Goal: Transaction & Acquisition: Purchase product/service

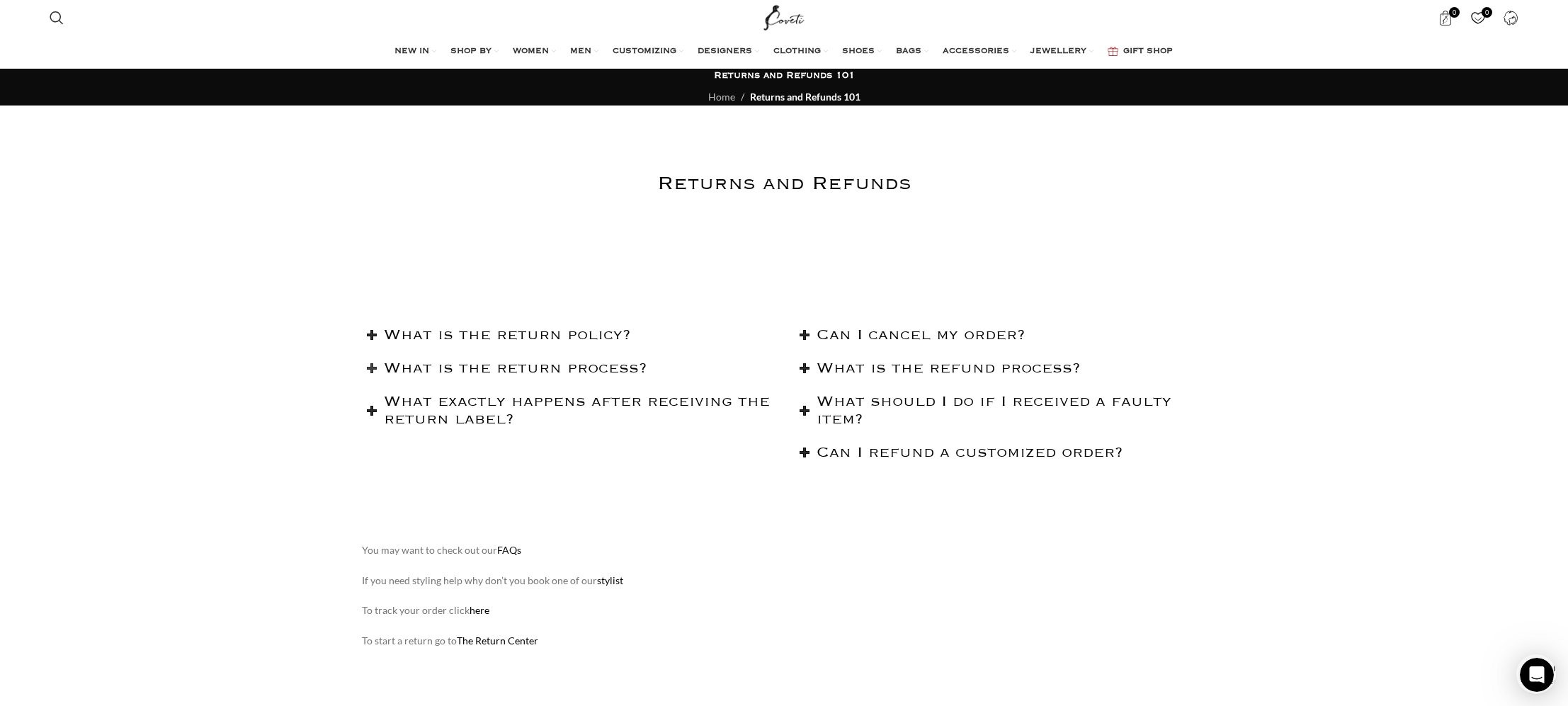
click at [463, 364] on h2 "What is the return process?" at bounding box center [579, 368] width 390 height 18
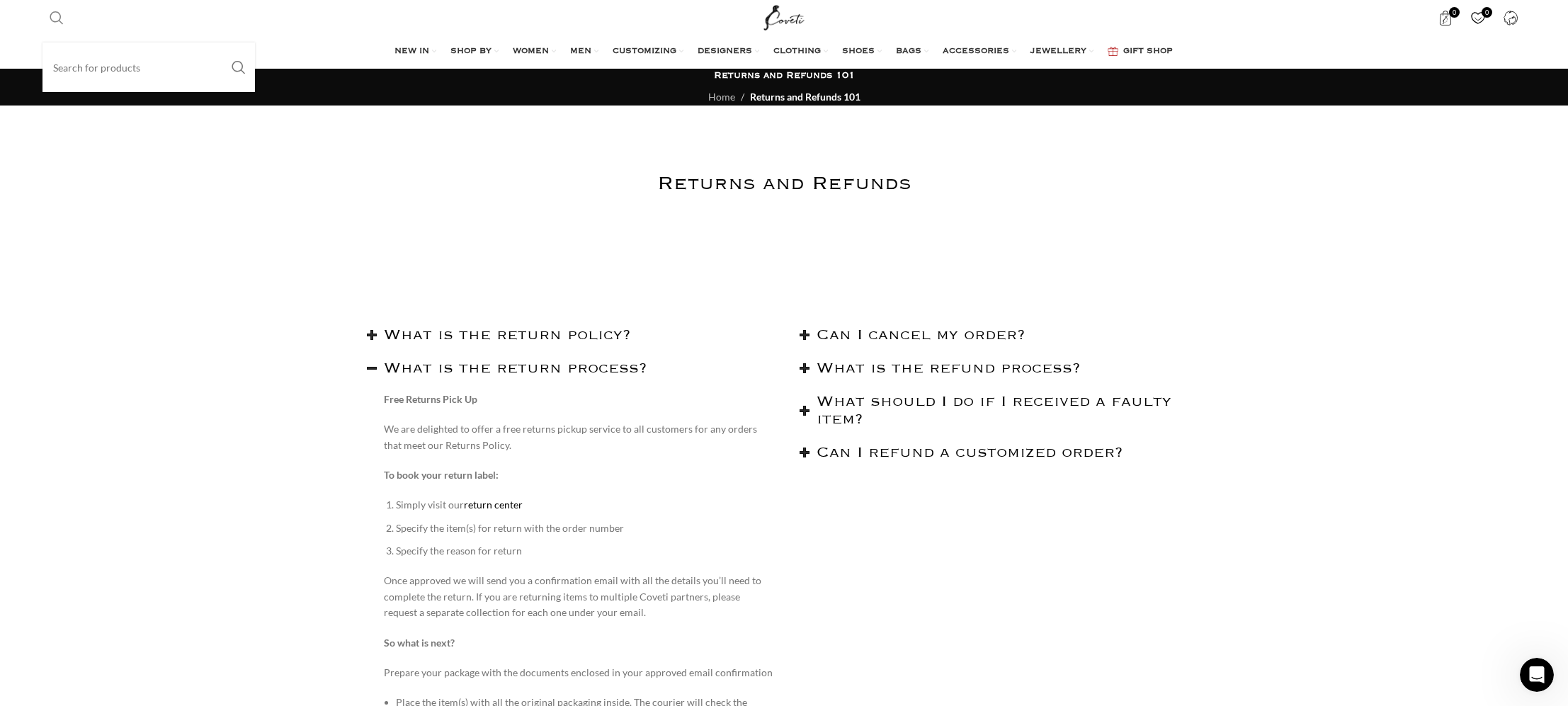
click at [76, 75] on input "Search" at bounding box center [148, 67] width 213 height 49
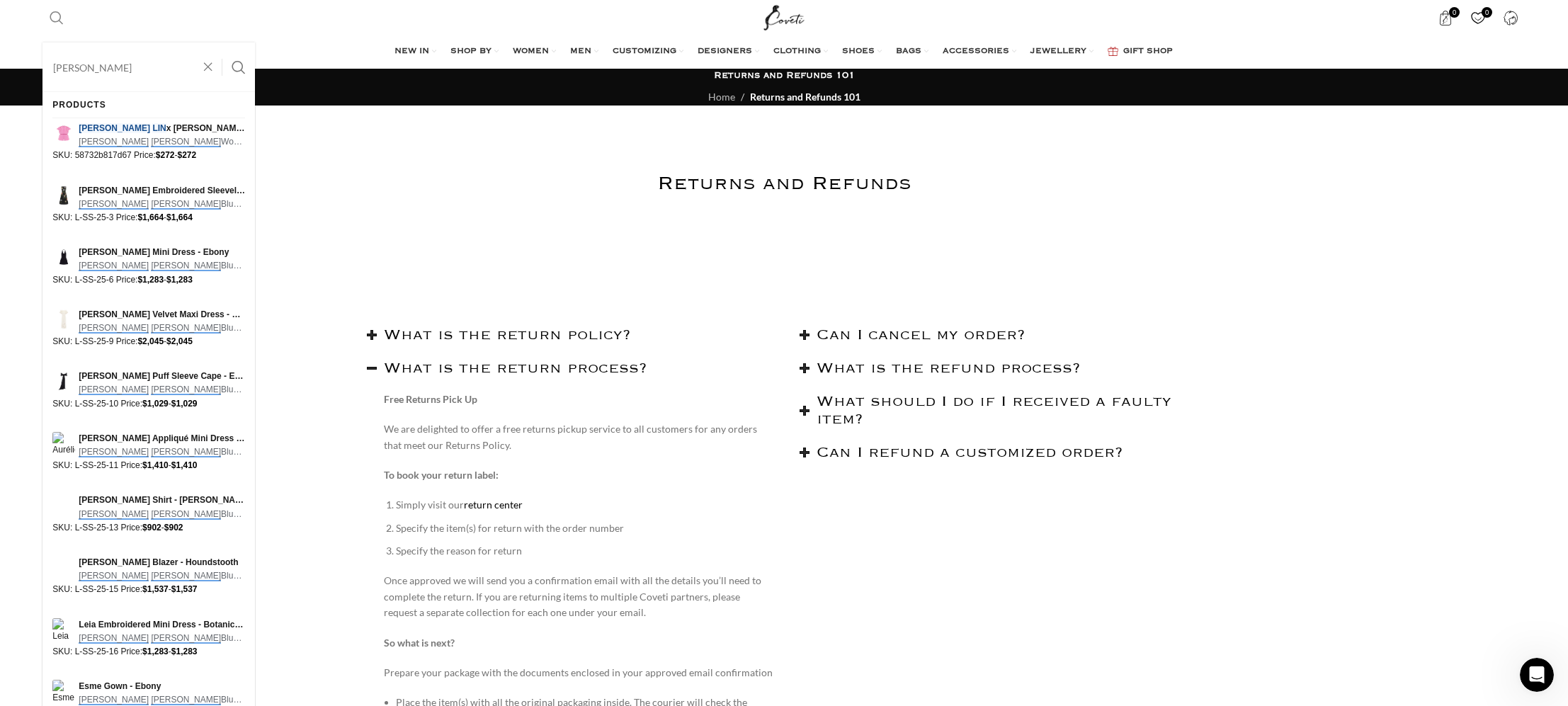
type input "leo lin"
click at [222, 42] on button "Search" at bounding box center [238, 67] width 32 height 49
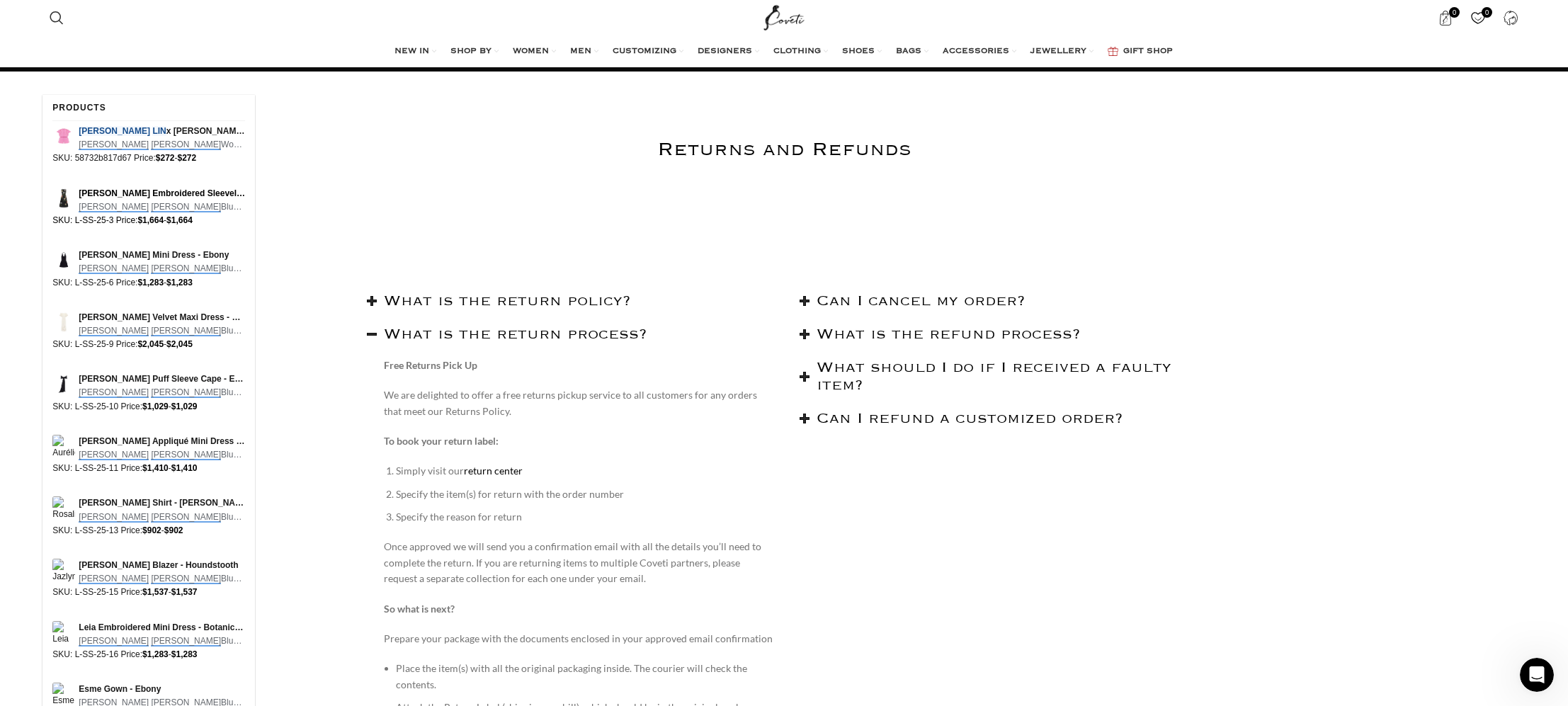
scroll to position [32, 0]
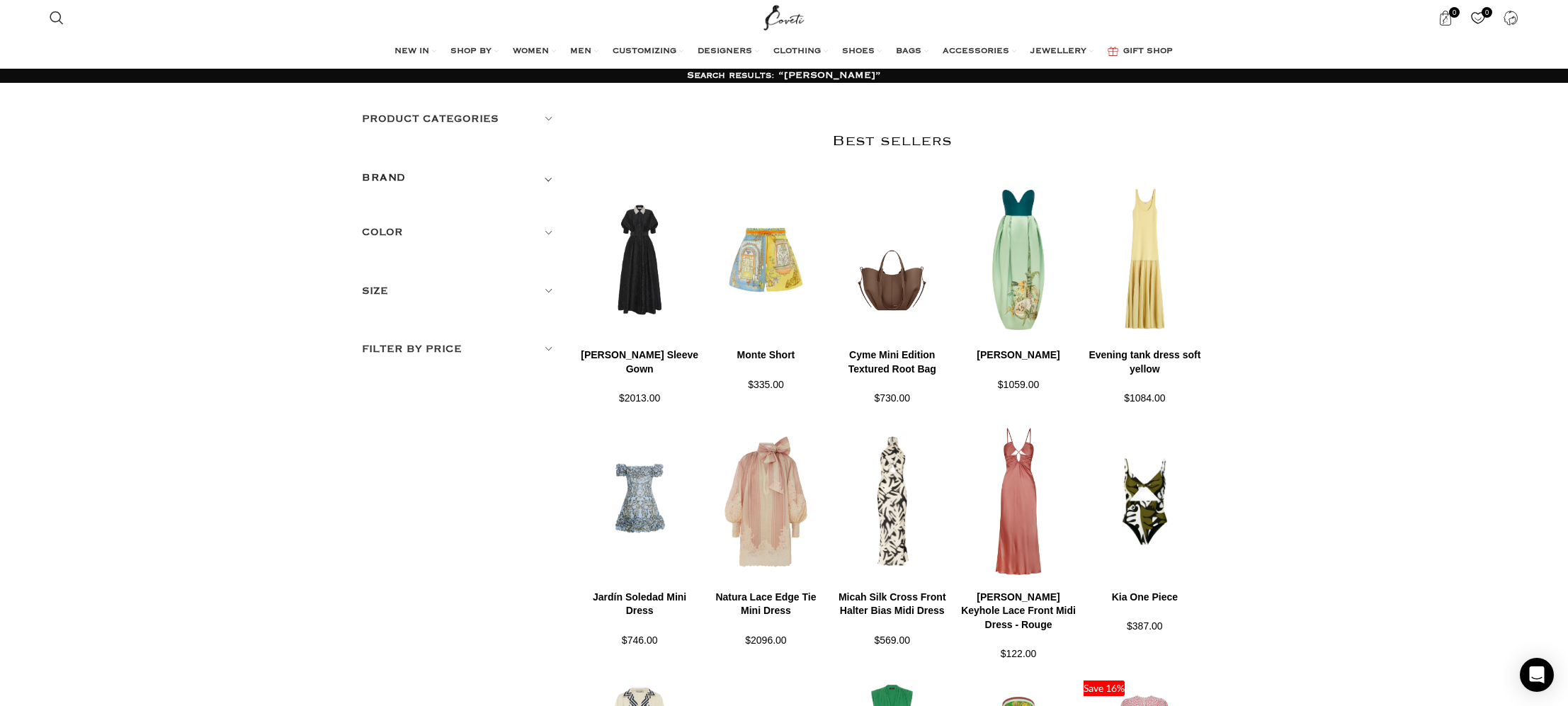
scroll to position [2, 0]
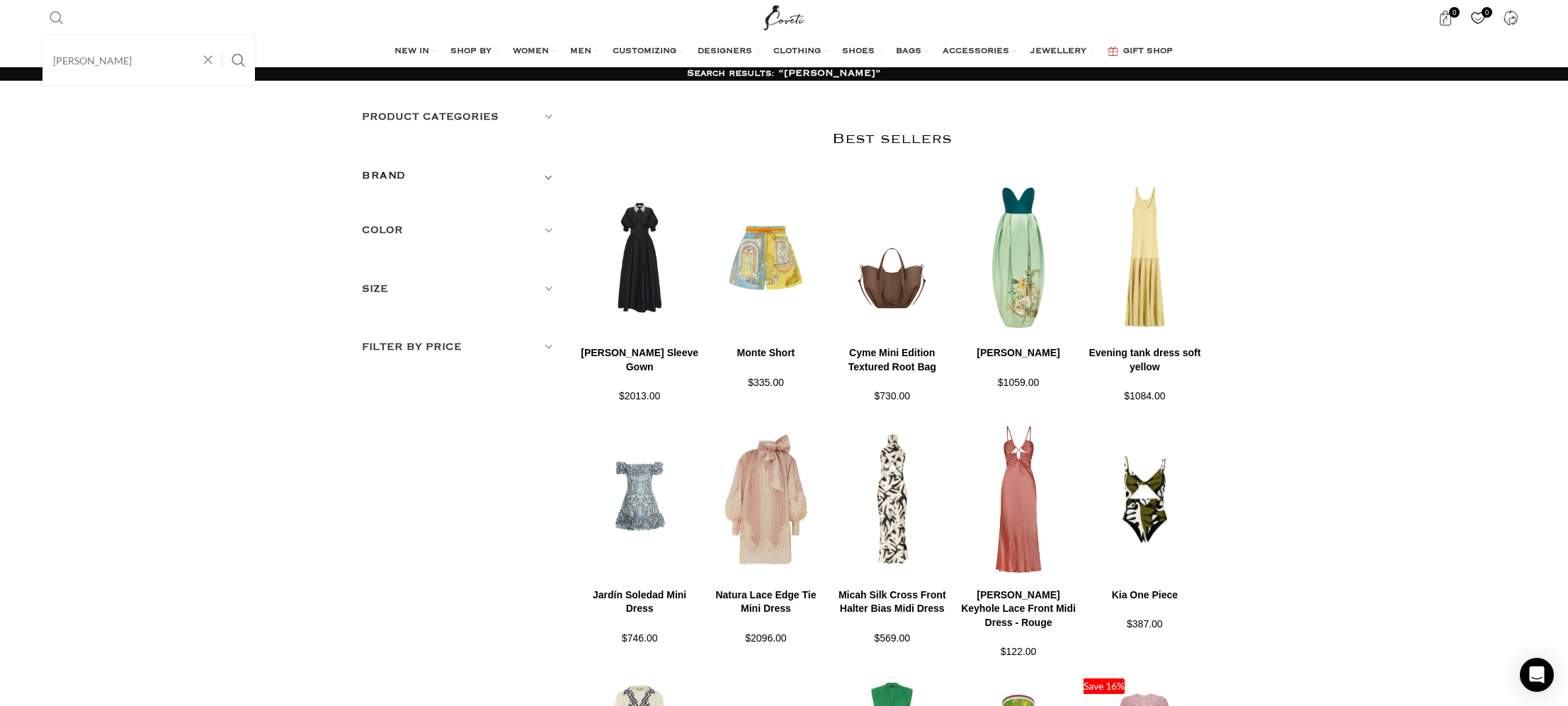
click at [56, 14] on span "Search" at bounding box center [57, 18] width 14 height 14
click at [88, 65] on input "[PERSON_NAME]" at bounding box center [148, 59] width 213 height 49
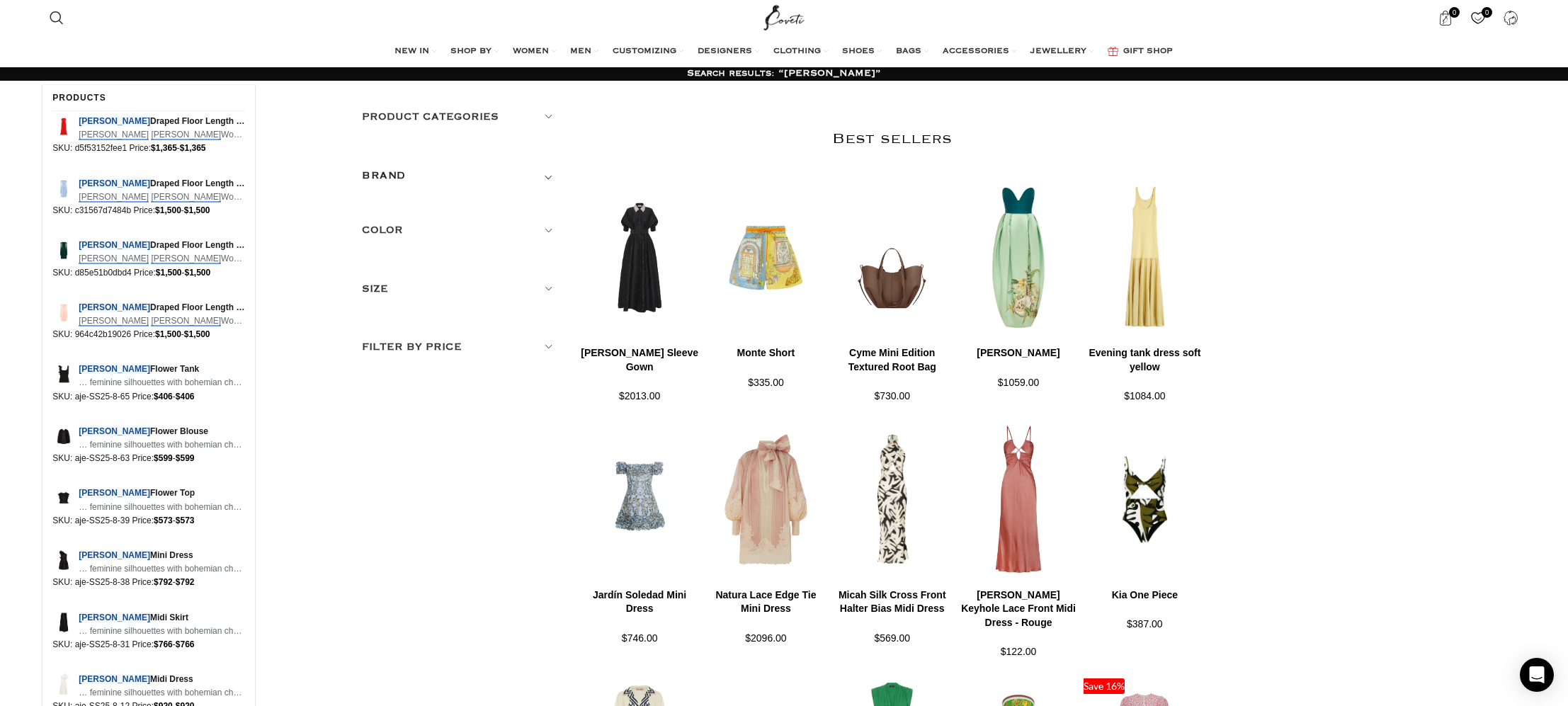
scroll to position [9, 0]
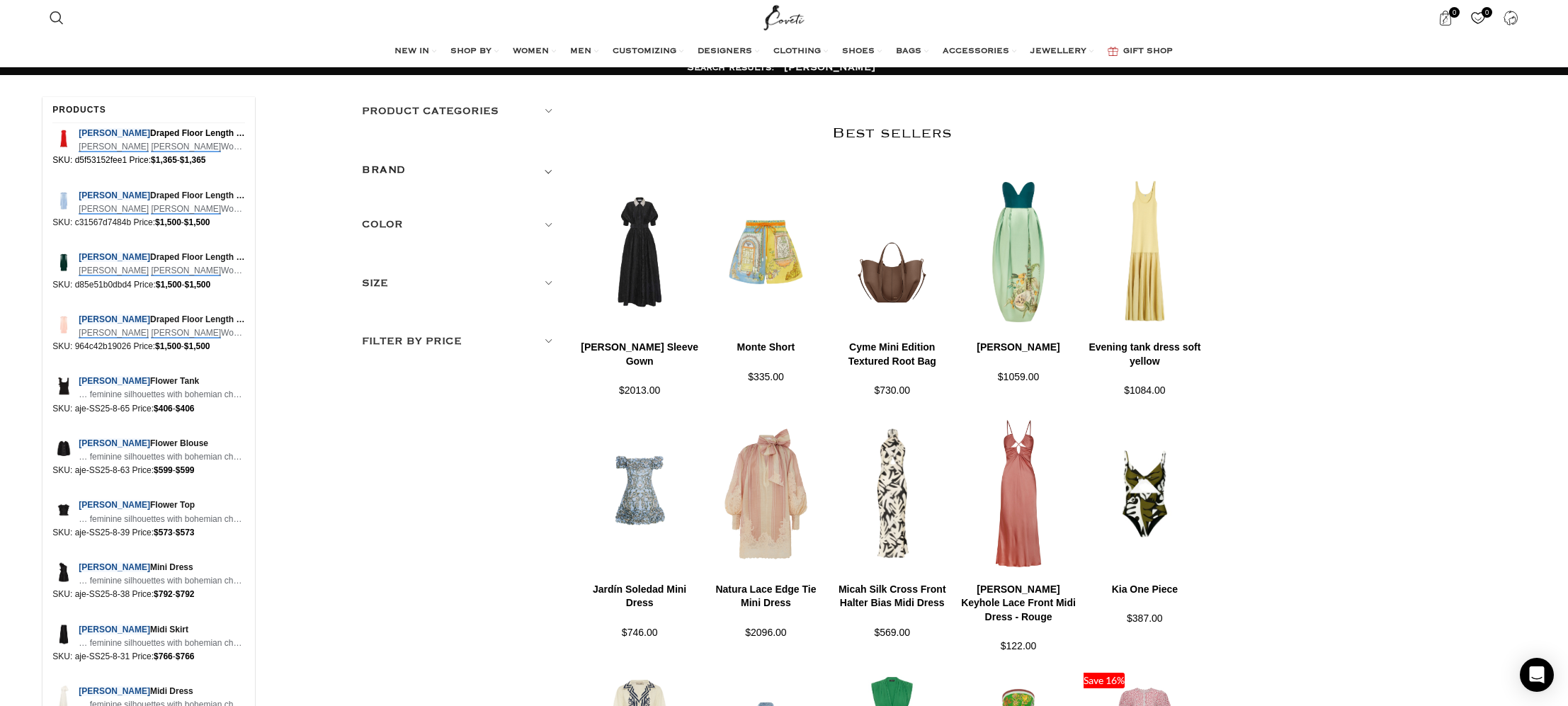
click at [93, 123] on div "Camilla Draped Floor Length Dress - Scarlet Leo Lin Women's Camilla Draped Floo…" at bounding box center [148, 154] width 213 height 62
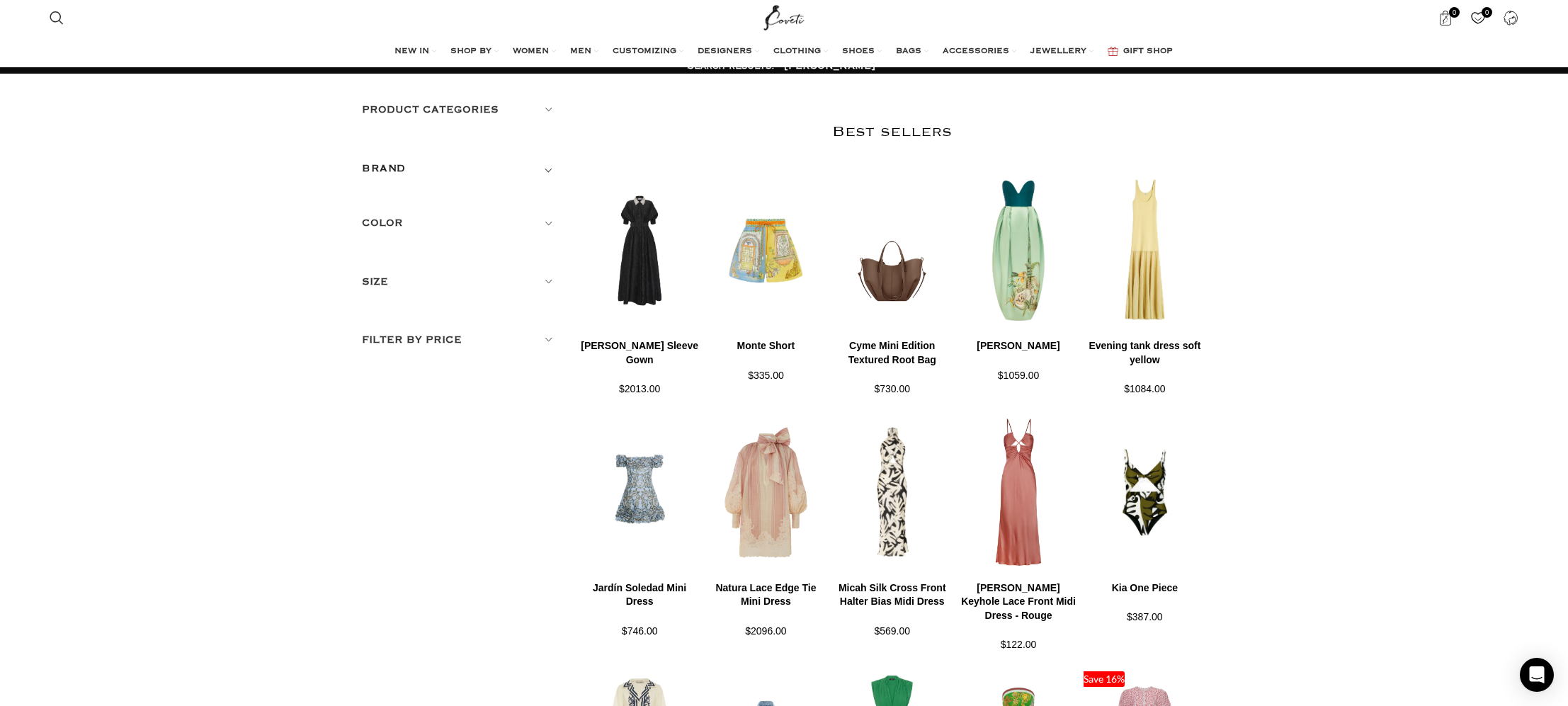
scroll to position [8, 0]
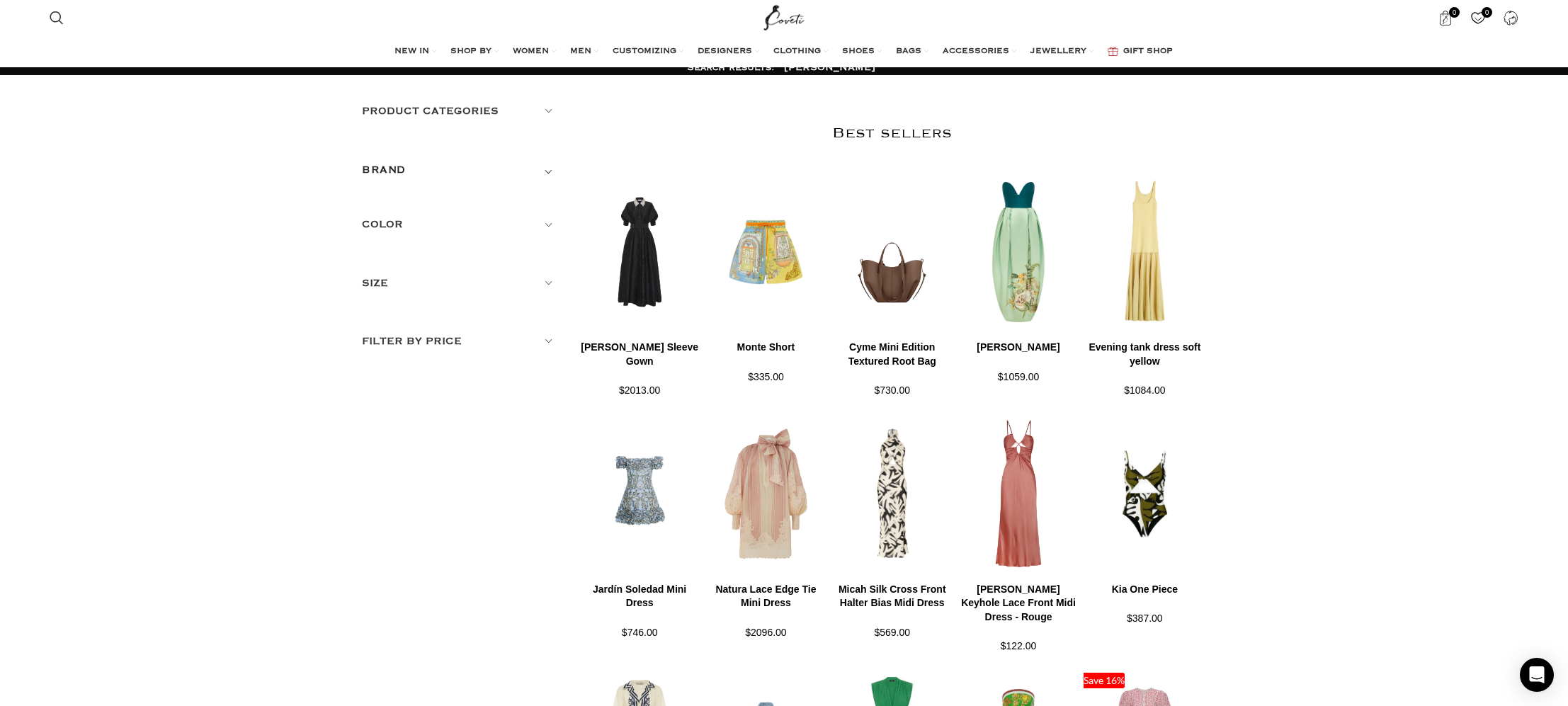
type input "leo lin camilla"
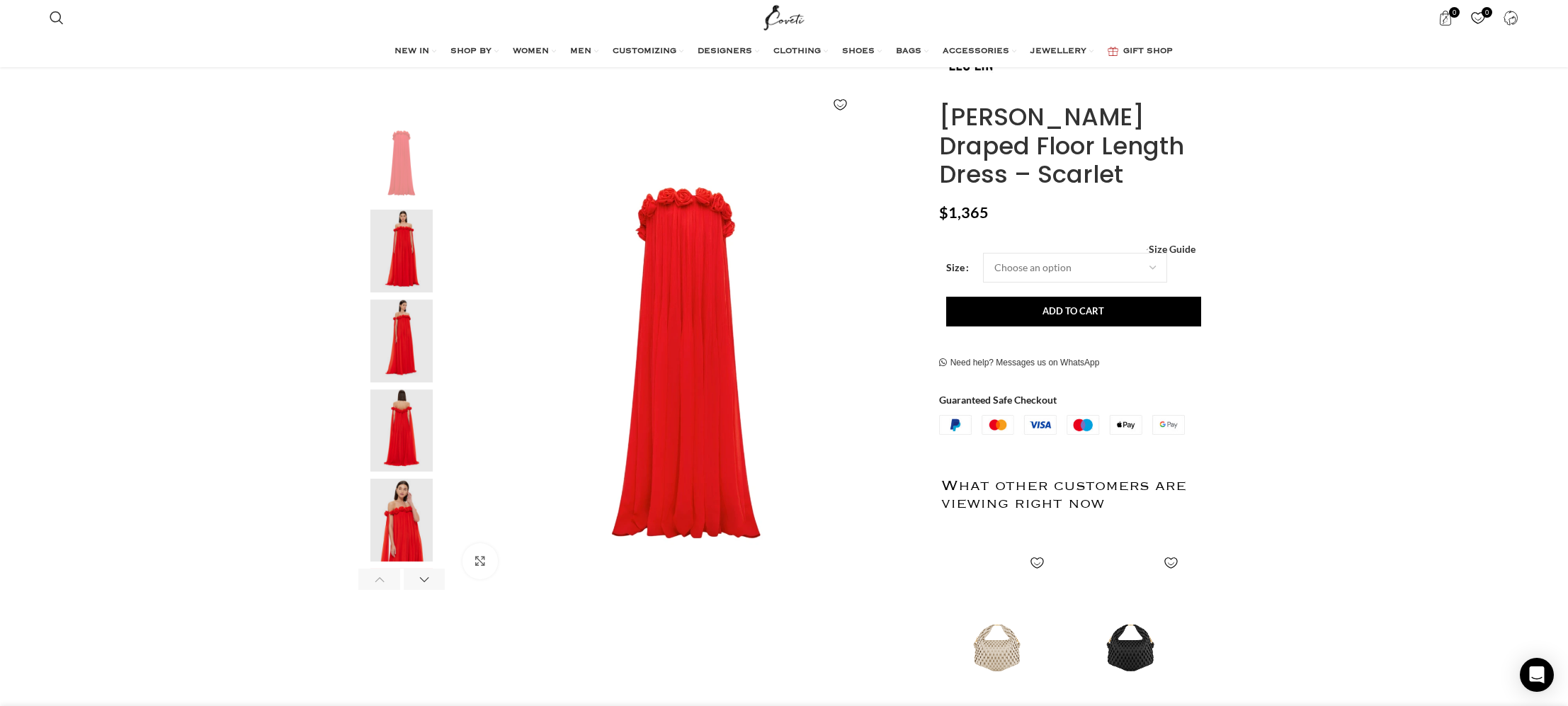
scroll to position [187, 0]
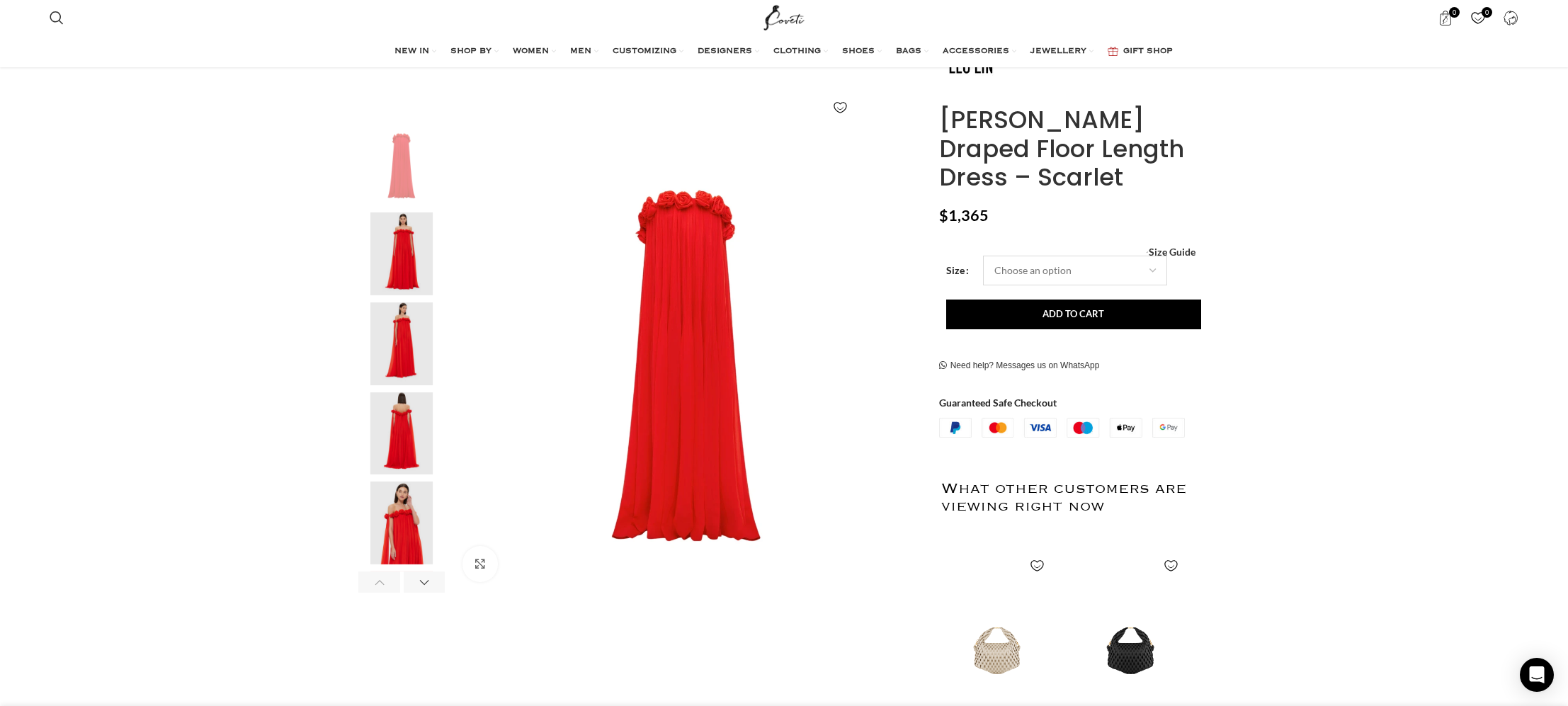
click at [1082, 266] on select "Choose an option 4 UK 6 UK 8 UK 10 UK 12 UK 14 UK 16 UK" at bounding box center [1074, 271] width 184 height 30
select select "8-uk"
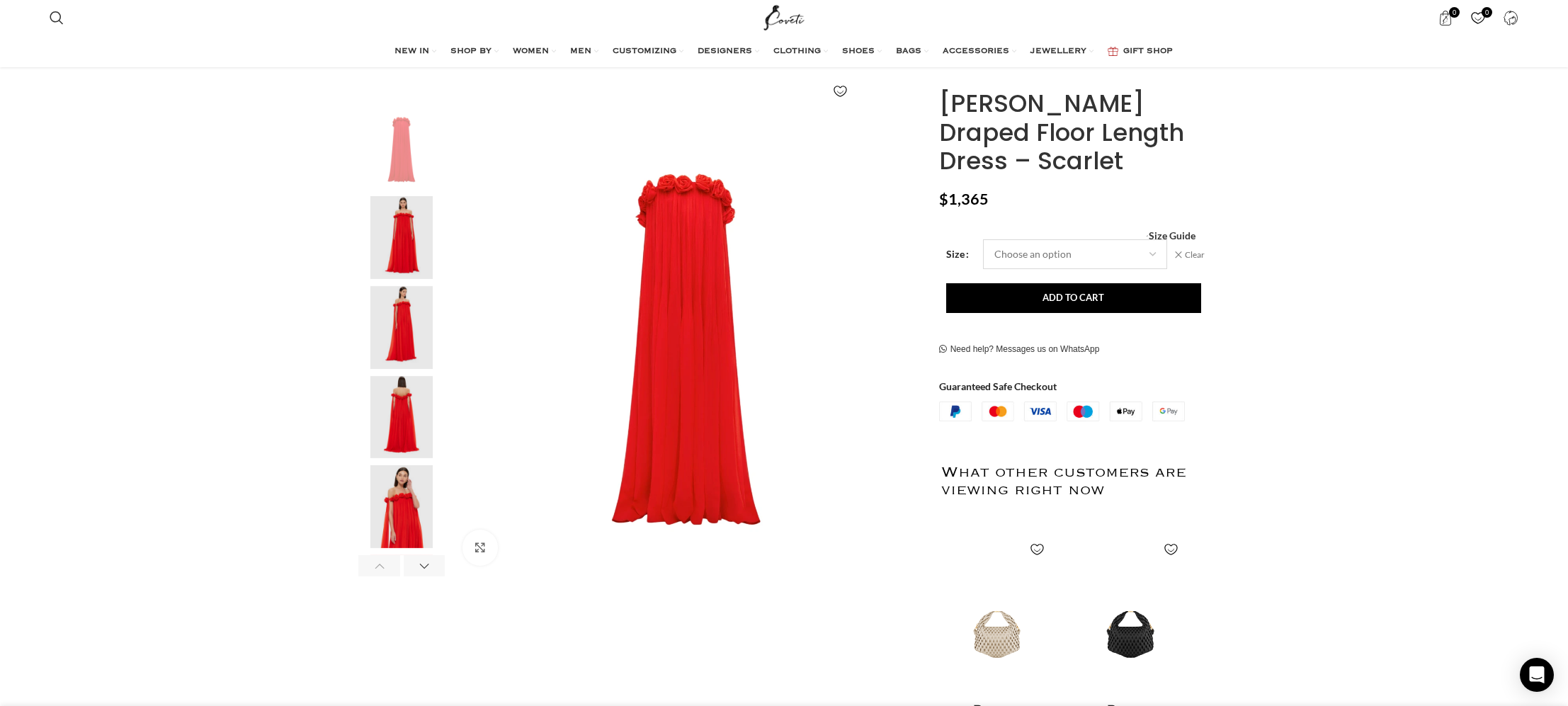
scroll to position [204, 0]
click at [397, 319] on img "3 / 6" at bounding box center [401, 327] width 87 height 83
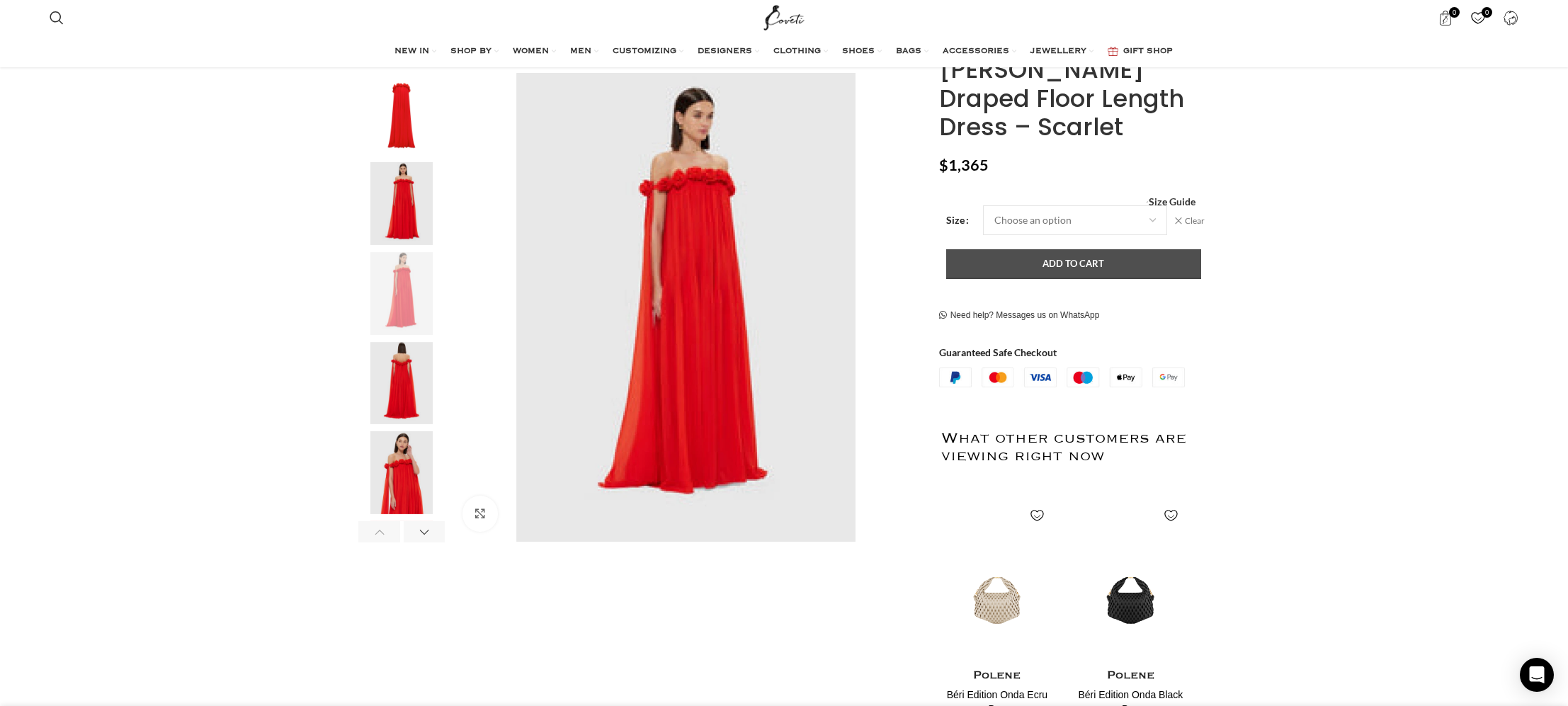
scroll to position [235, 0]
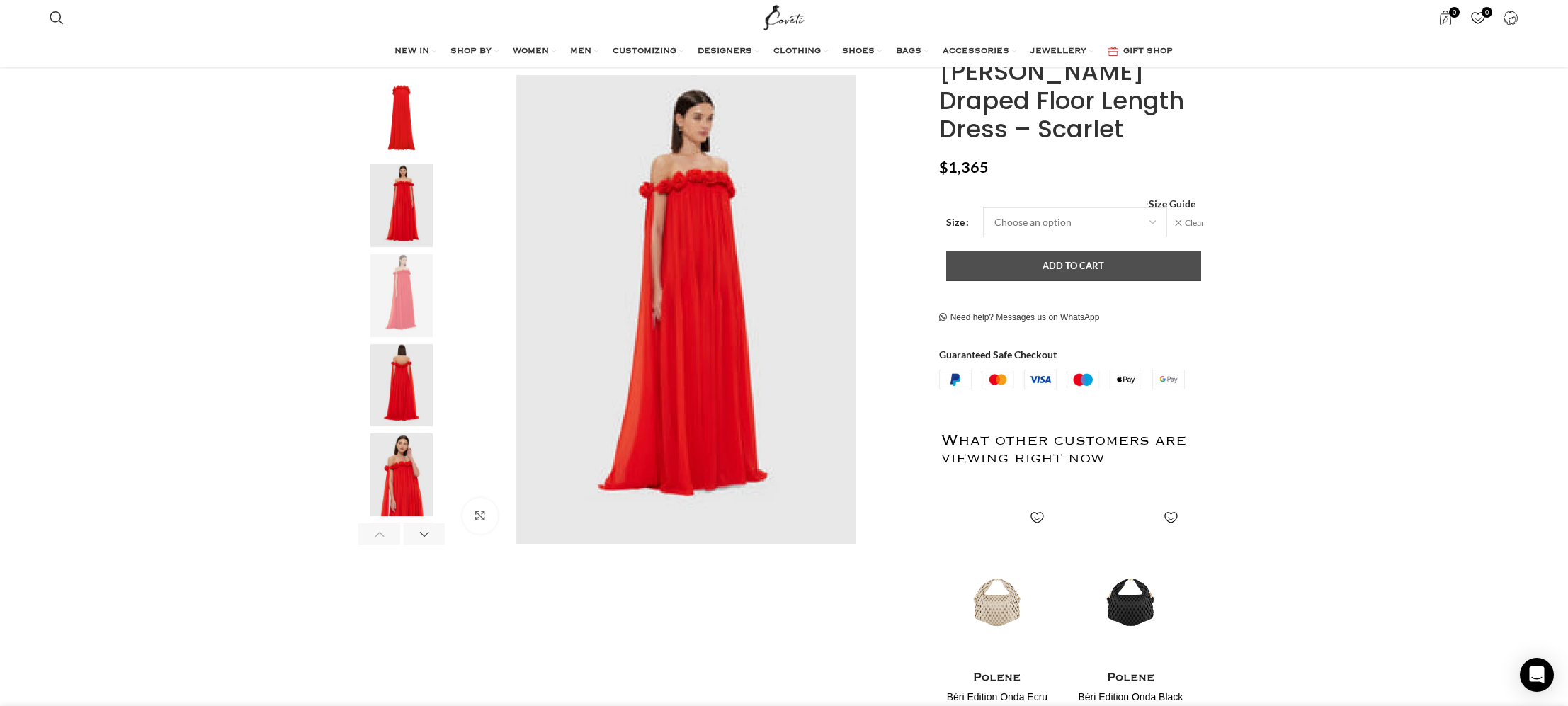
click at [1130, 266] on button "Add to cart" at bounding box center [1074, 266] width 255 height 30
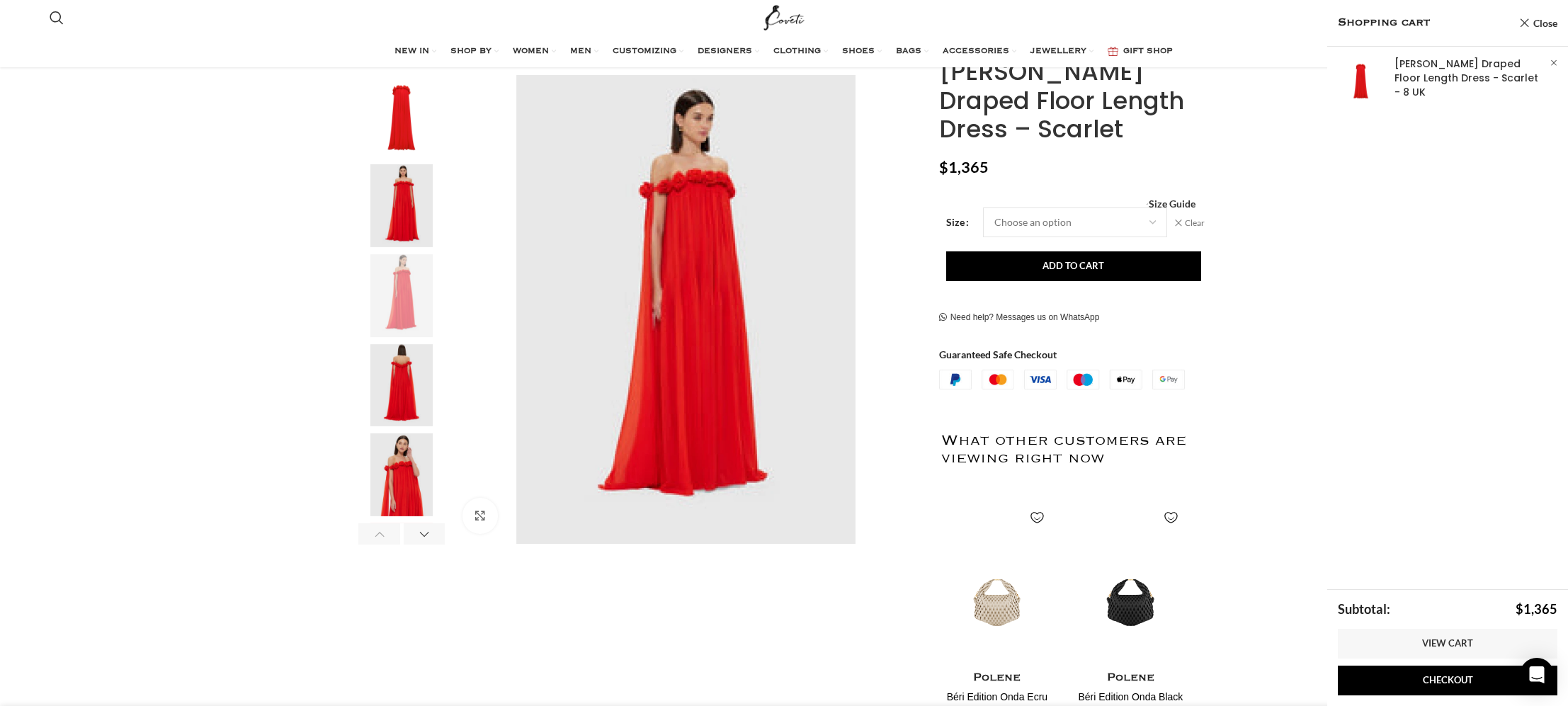
scroll to position [233, 0]
click at [1453, 645] on link "View cart" at bounding box center [1448, 644] width 220 height 30
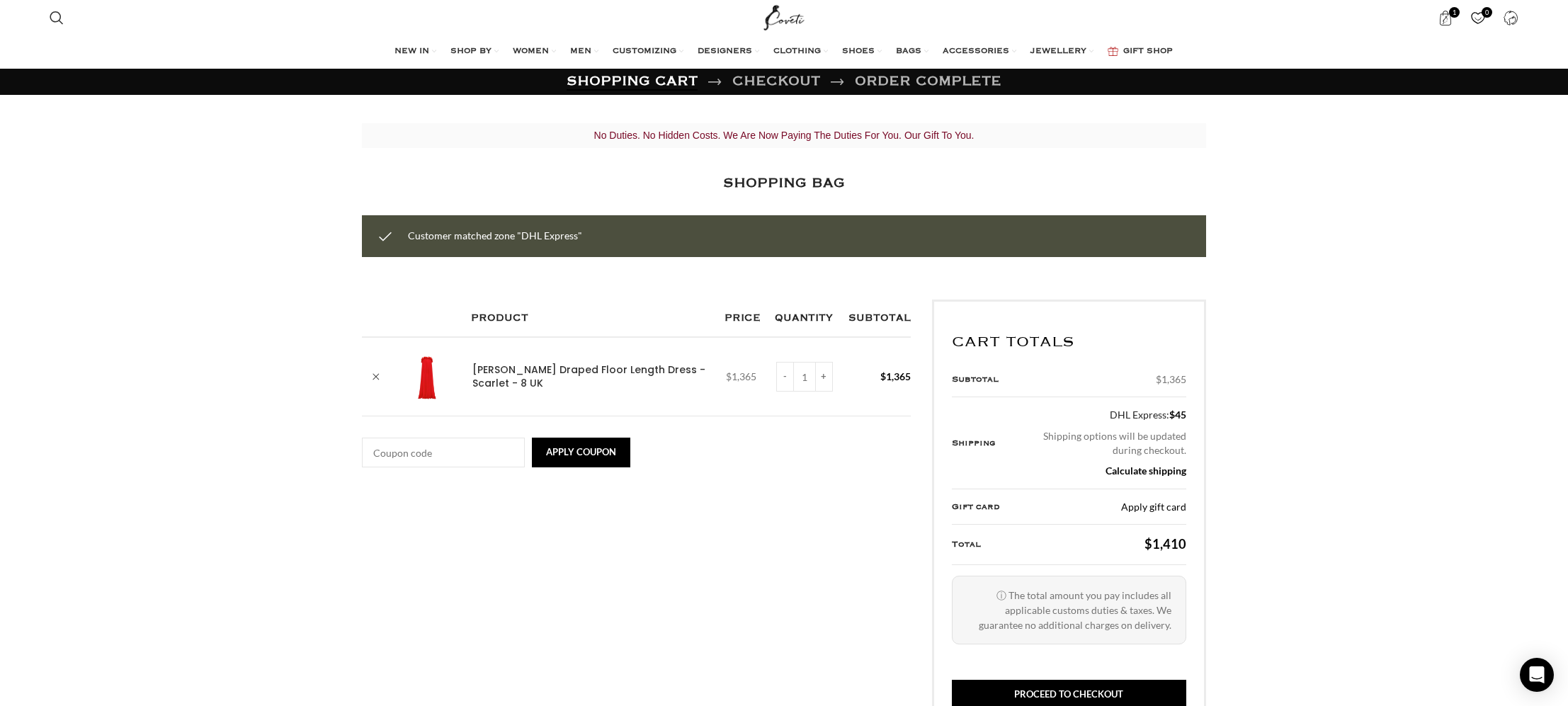
scroll to position [0, 119]
click at [448, 456] on input "Coupon:" at bounding box center [443, 453] width 163 height 30
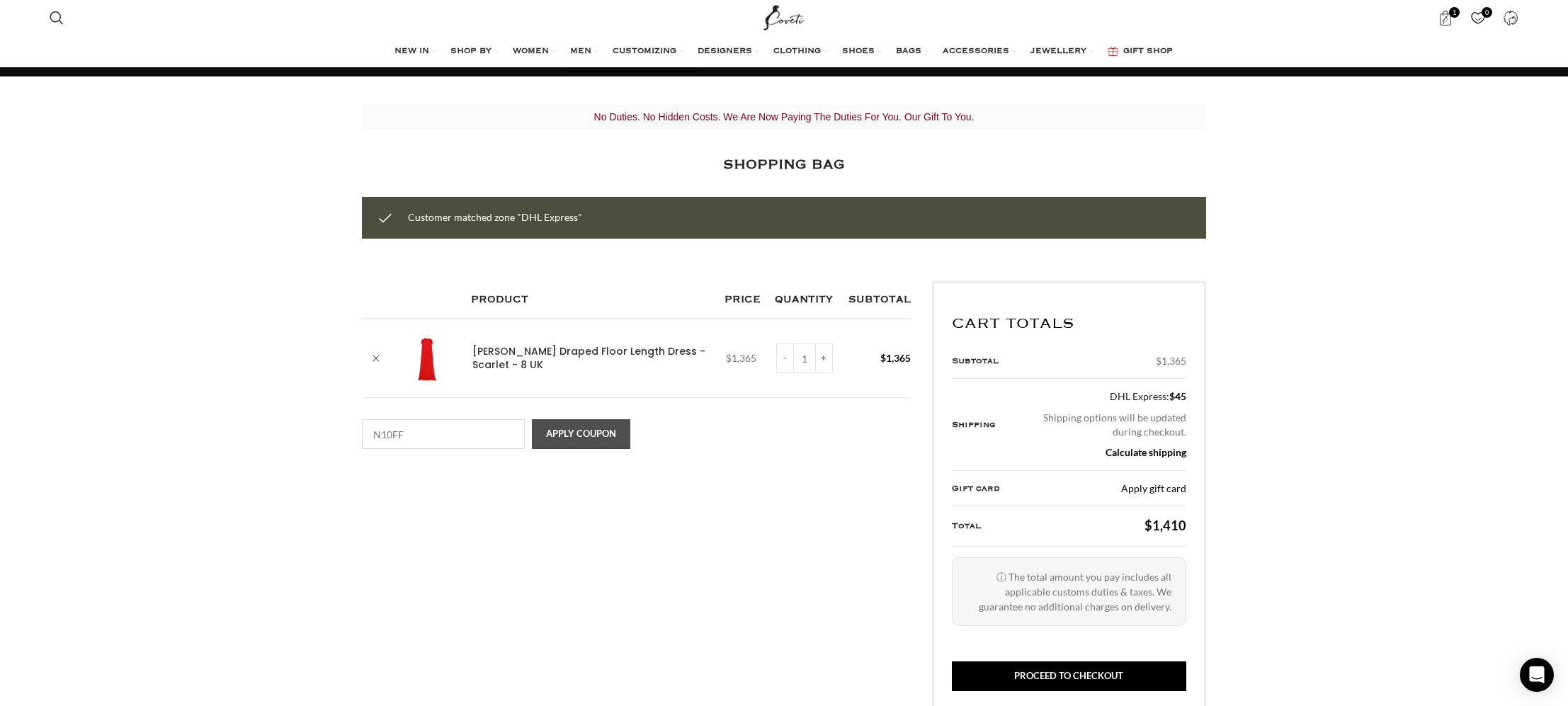
scroll to position [0, 447]
type input "N10FF"
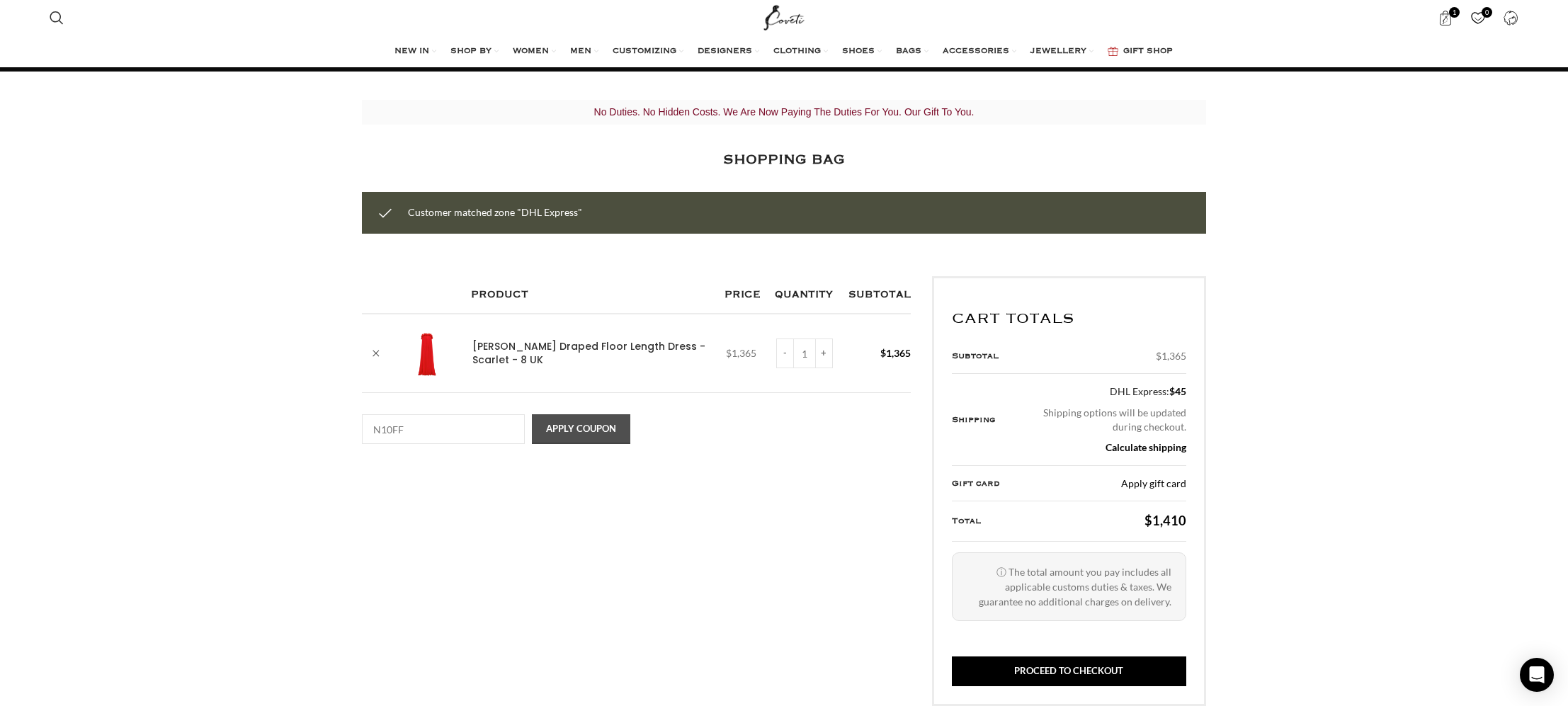
click at [602, 430] on button "Apply coupon" at bounding box center [581, 429] width 98 height 30
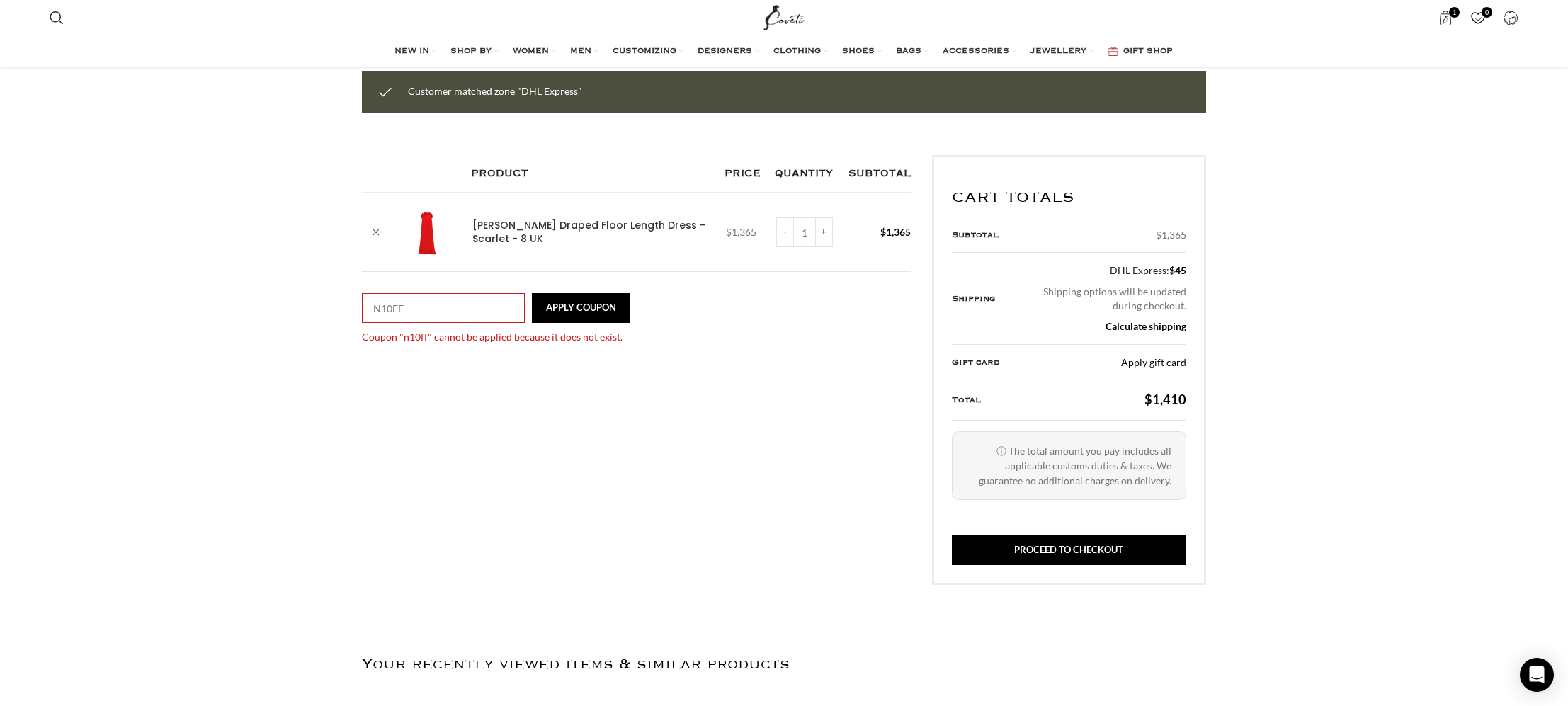
scroll to position [0, 597]
click at [393, 306] on input "N10FF" at bounding box center [443, 308] width 163 height 30
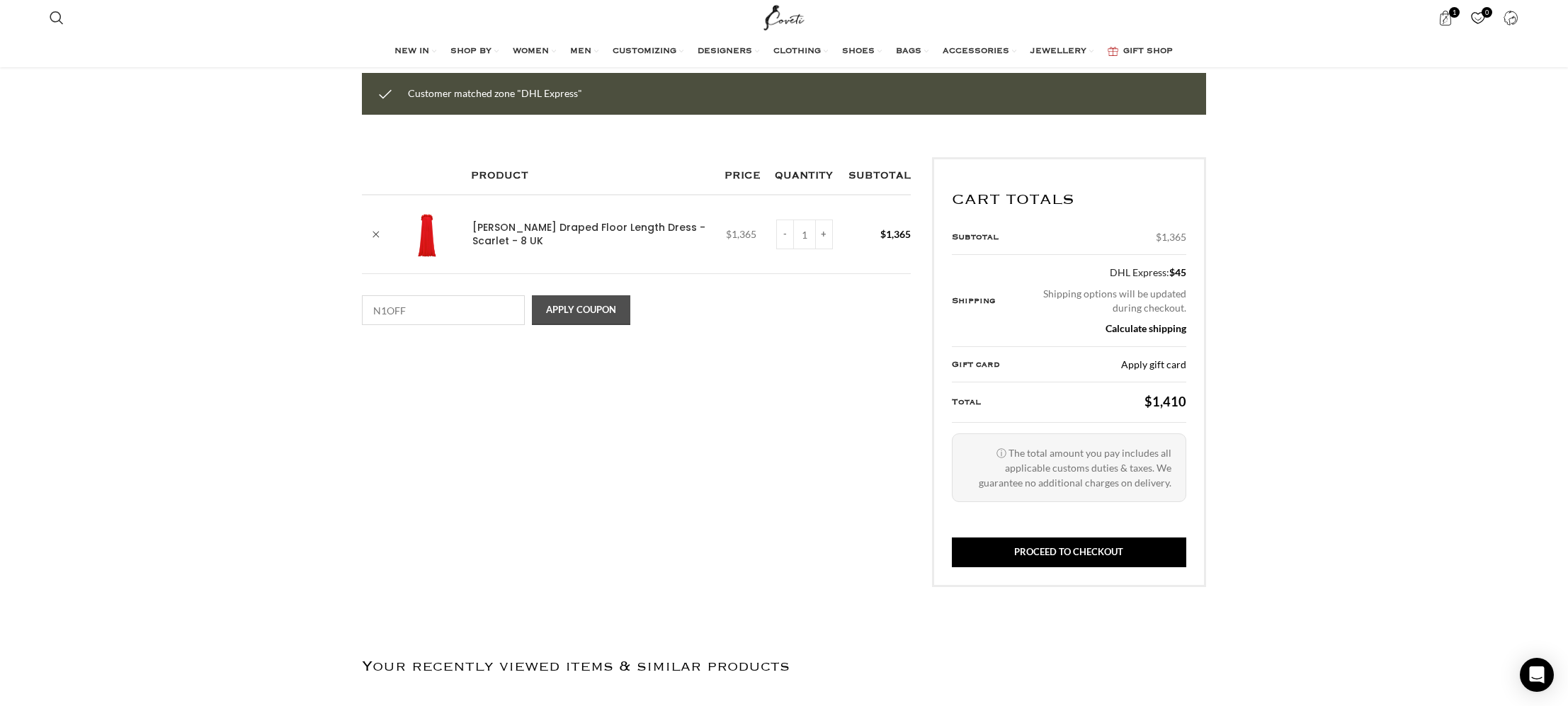
scroll to position [142, 0]
type input "N1OFF"
click at [587, 309] on button "Apply coupon" at bounding box center [581, 310] width 98 height 30
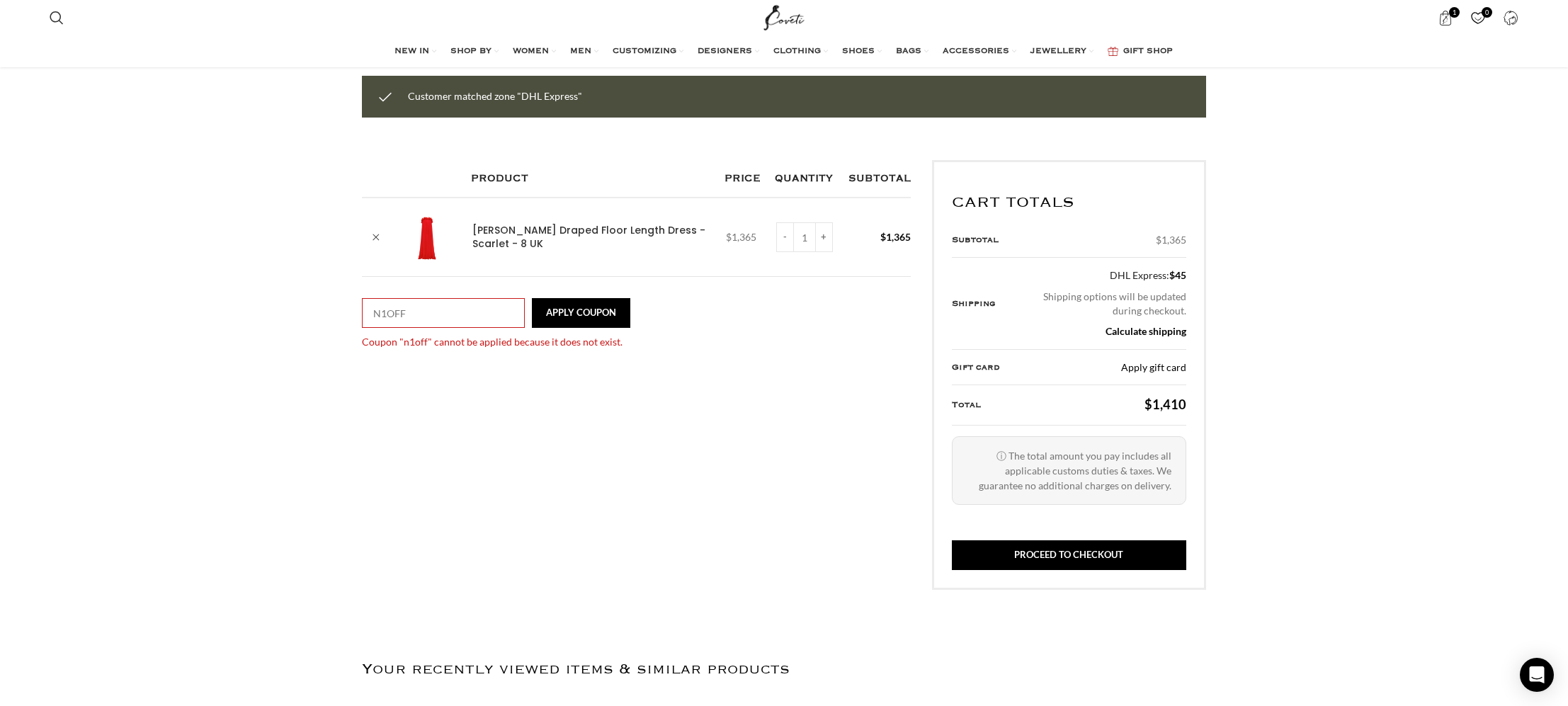
scroll to position [0, 1043]
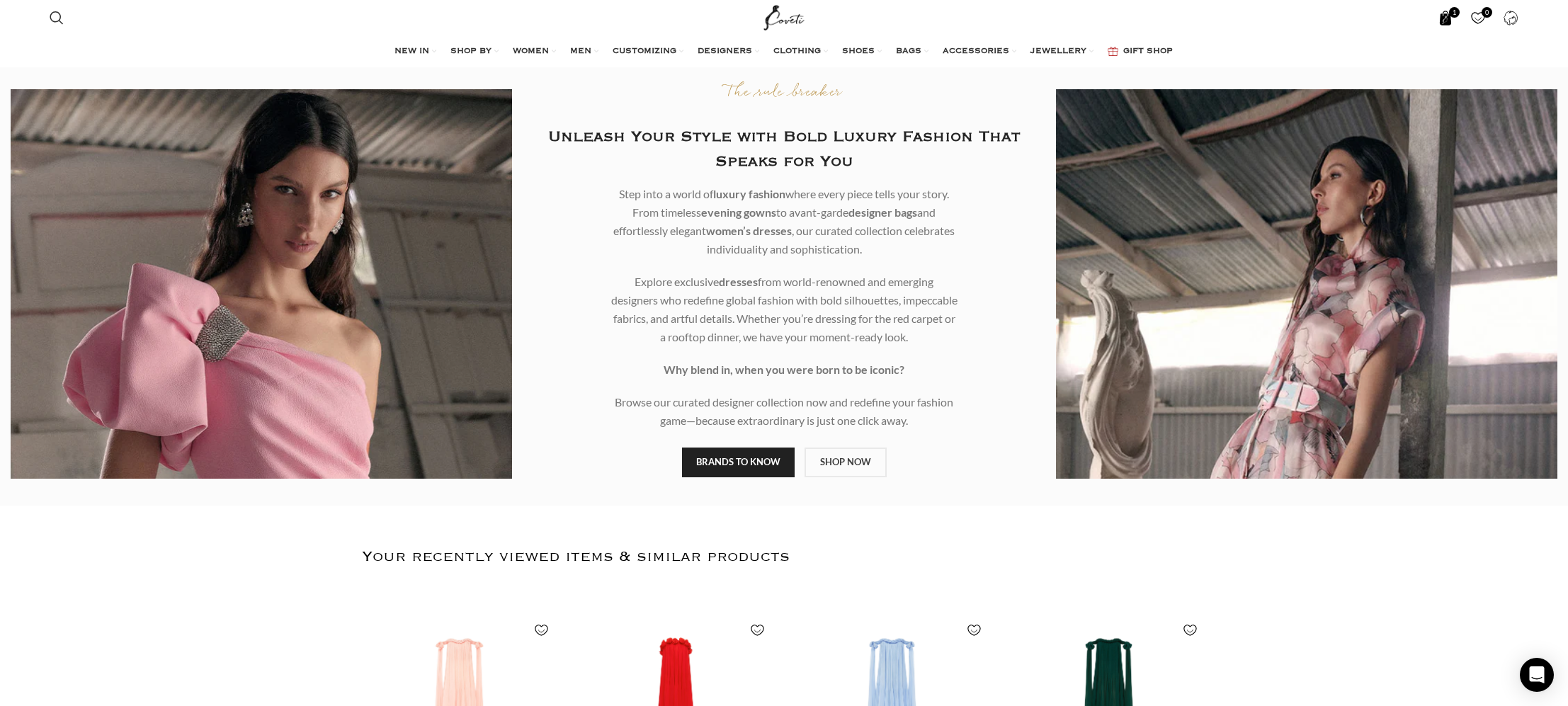
click at [1453, 17] on link "1 item $ 1,365" at bounding box center [1446, 18] width 29 height 29
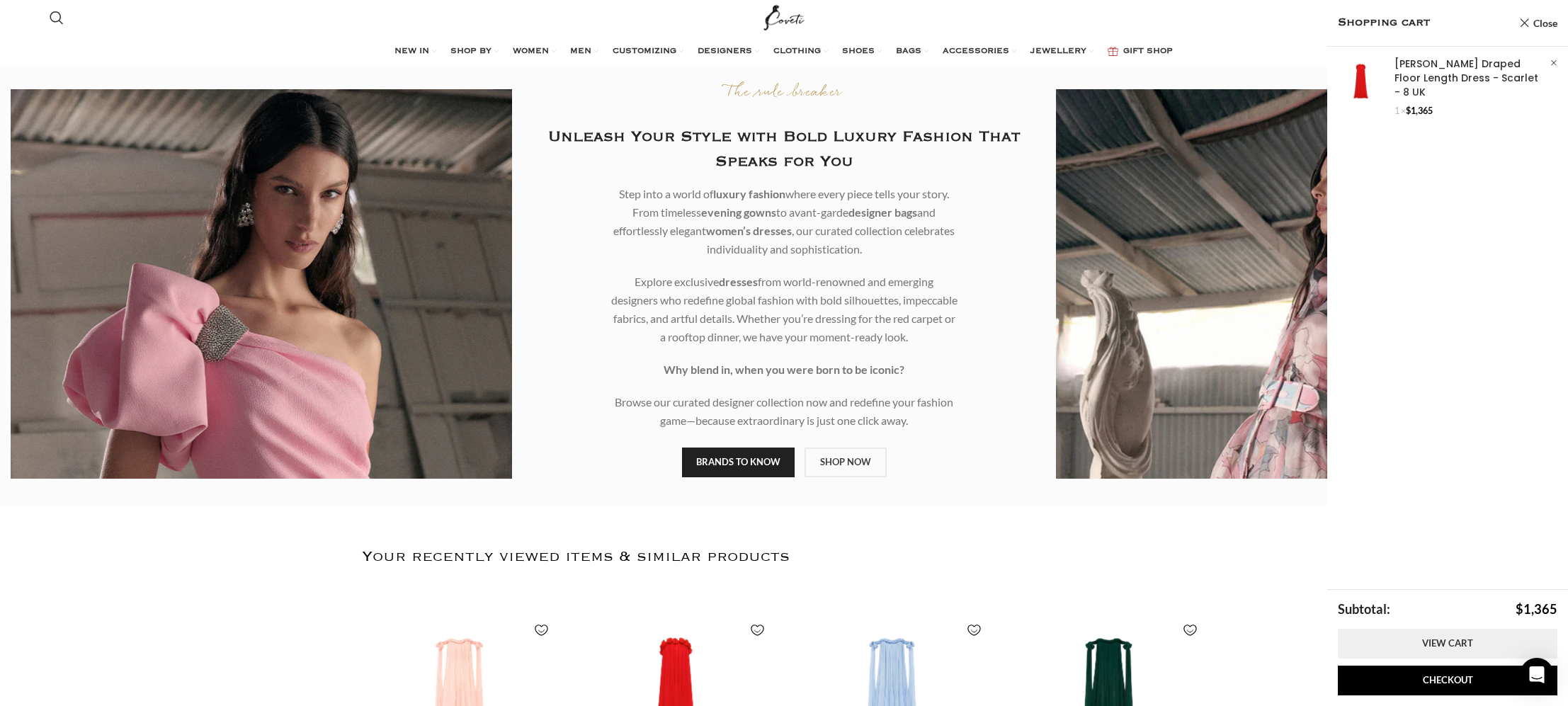
click at [1445, 645] on link "View cart" at bounding box center [1448, 644] width 220 height 30
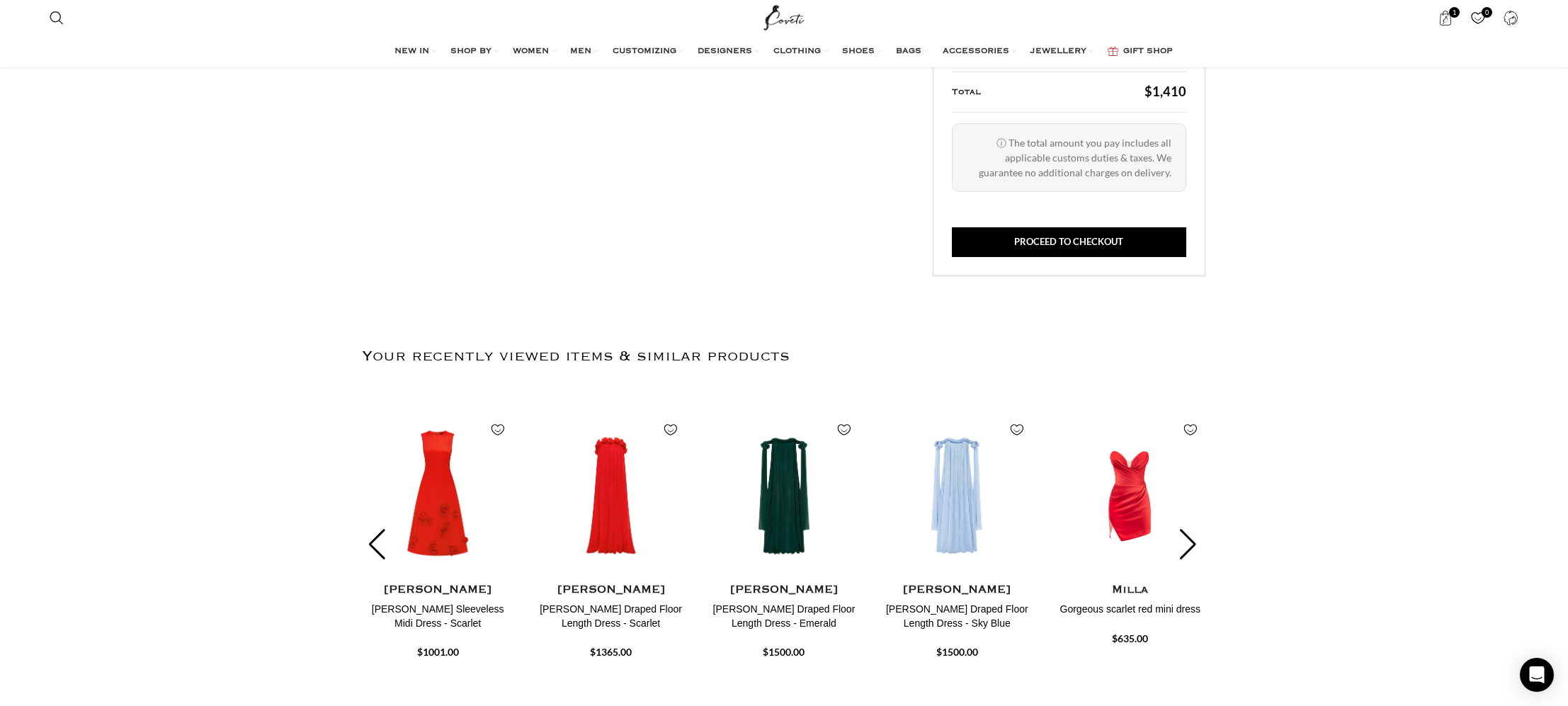
scroll to position [0, 1938]
